Goal: Task Accomplishment & Management: Use online tool/utility

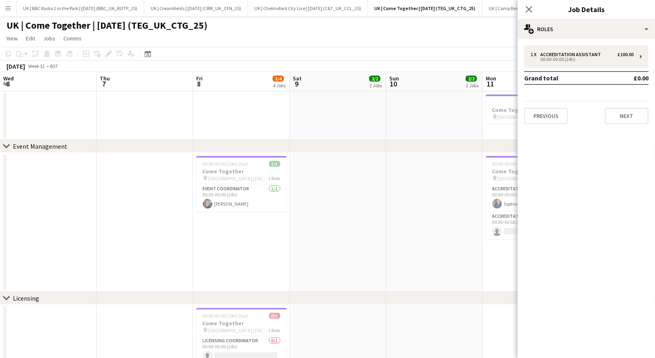
scroll to position [0, 256]
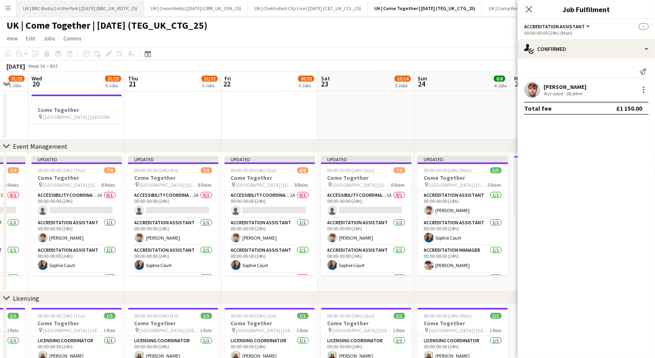
click at [88, 8] on button "UK | BBC Radio 2 in the Park | [DATE] (BBC_UK_R2ITP_25) Close" at bounding box center [81, 8] width 128 height 16
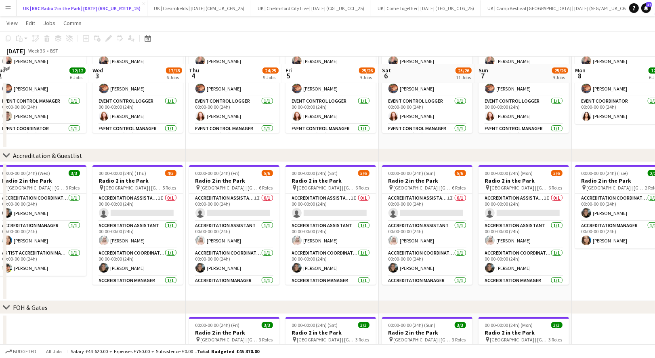
scroll to position [149, 0]
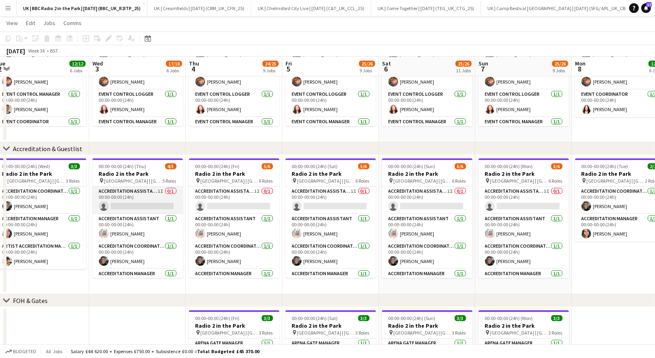
click at [149, 194] on app-card-role "Accreditation Assistant 1I 0/1 00:00-00:00 (24h) single-neutral-actions" at bounding box center [137, 199] width 90 height 27
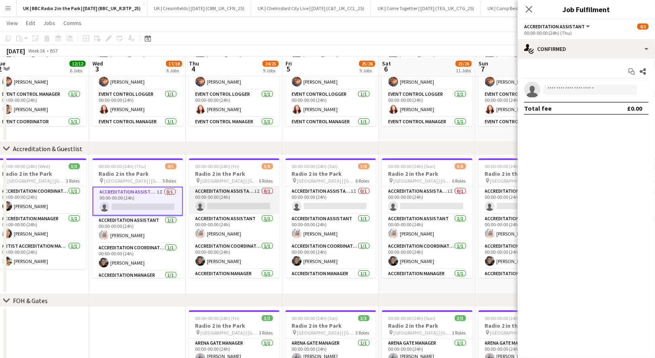
scroll to position [0, 236]
